Goal: Task Accomplishment & Management: Complete application form

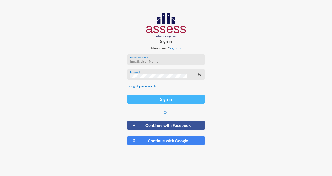
type input "[PERSON_NAME][EMAIL_ADDRESS][DOMAIN_NAME]"
click at [163, 100] on button "Sign in" at bounding box center [165, 99] width 77 height 9
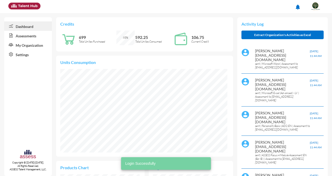
scroll to position [38, 75]
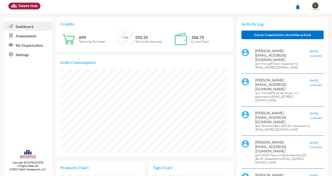
click at [27, 37] on link "Assessments" at bounding box center [28, 35] width 48 height 9
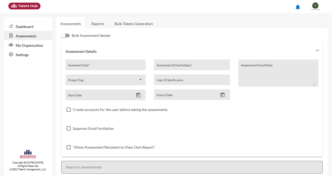
click at [102, 64] on div "Assessee Email *" at bounding box center [105, 66] width 75 height 8
click at [96, 65] on input "Assessee Email *" at bounding box center [105, 67] width 75 height 4
type input "t"
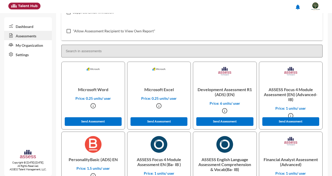
scroll to position [118, 0]
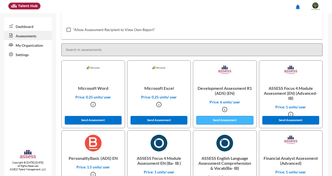
type input "[EMAIL_ADDRESS][DOMAIN_NAME]"
click at [225, 119] on button "Send Assessment" at bounding box center [224, 120] width 57 height 9
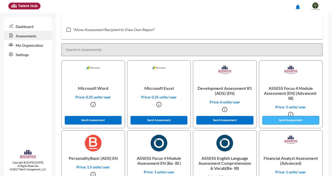
click at [282, 120] on button "Send Assessment" at bounding box center [291, 120] width 57 height 9
